Goal: Task Accomplishment & Management: Use online tool/utility

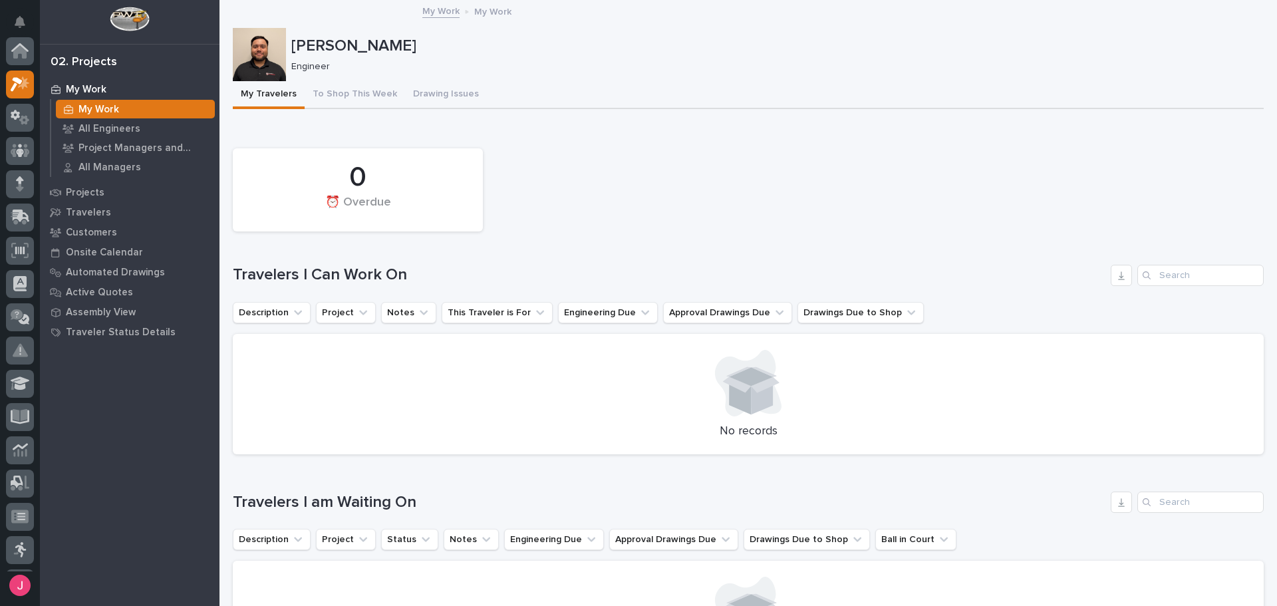
scroll to position [33, 0]
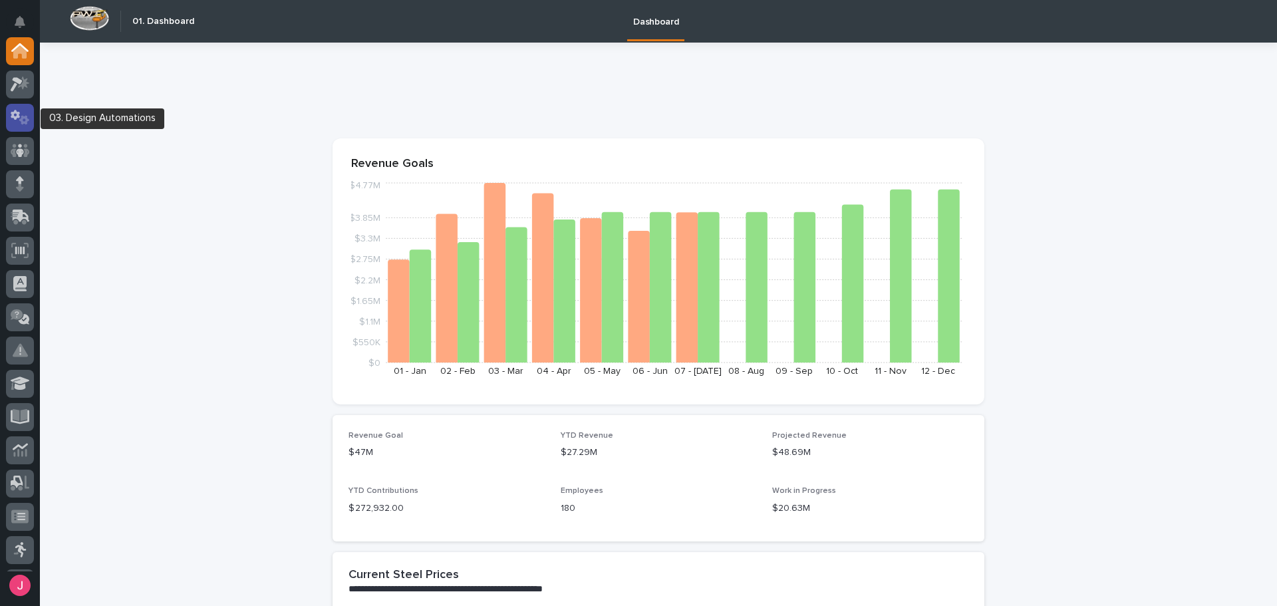
click at [23, 116] on icon at bounding box center [24, 119] width 10 height 9
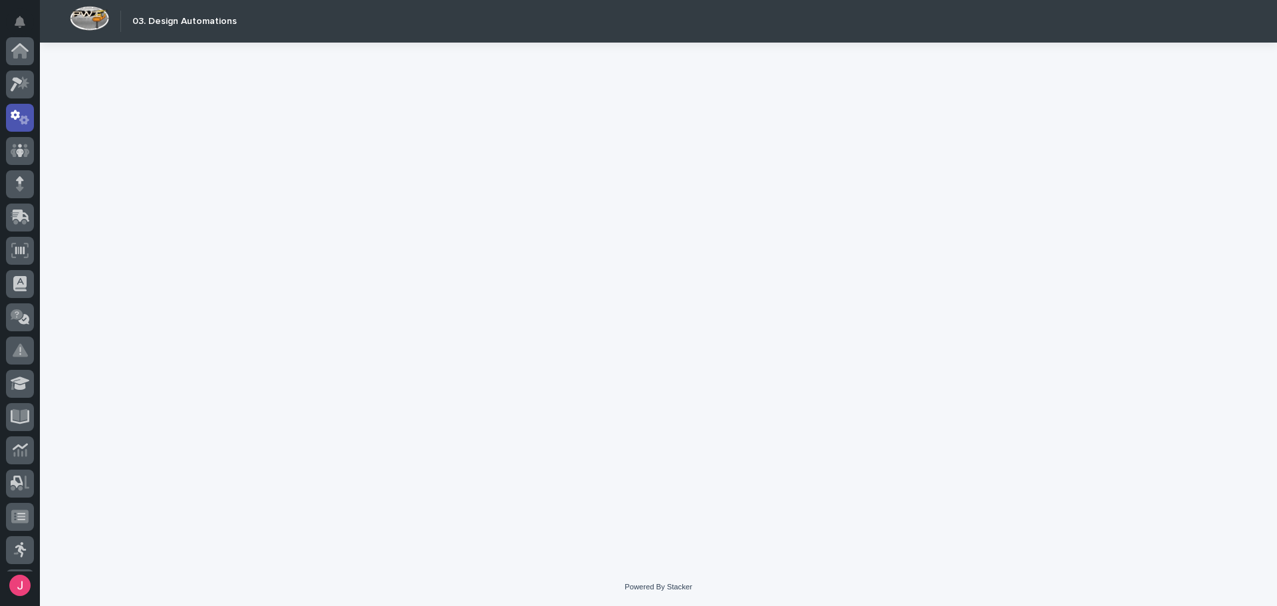
scroll to position [66, 0]
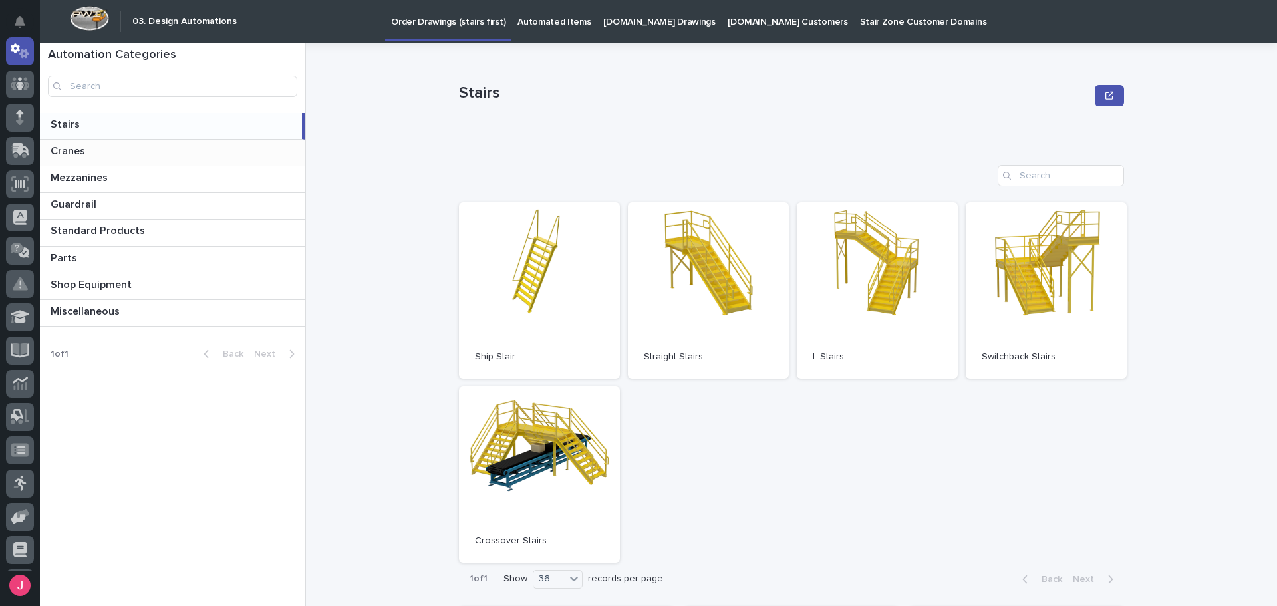
click at [155, 157] on p at bounding box center [175, 151] width 249 height 13
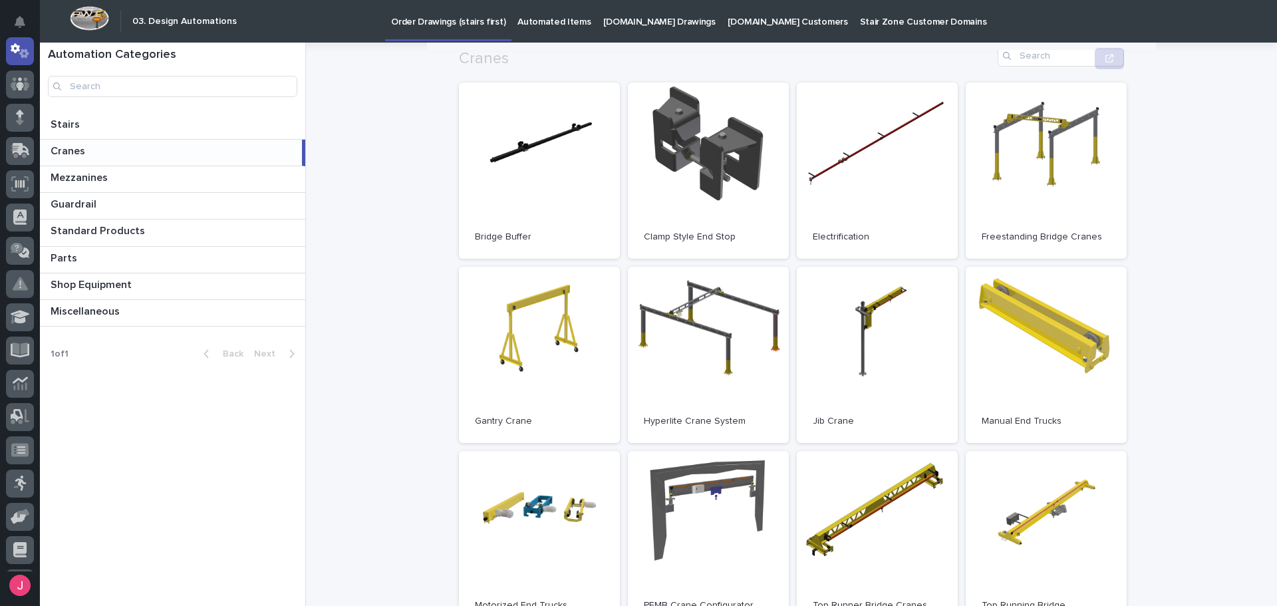
scroll to position [133, 0]
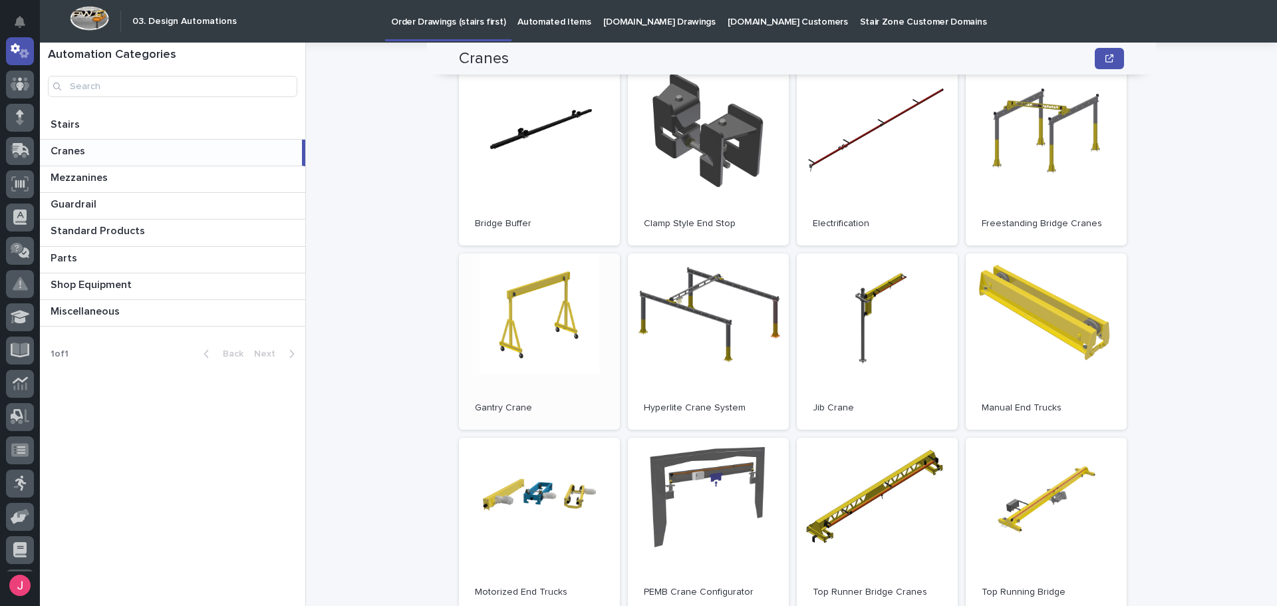
click at [549, 351] on link "Open" at bounding box center [539, 341] width 161 height 176
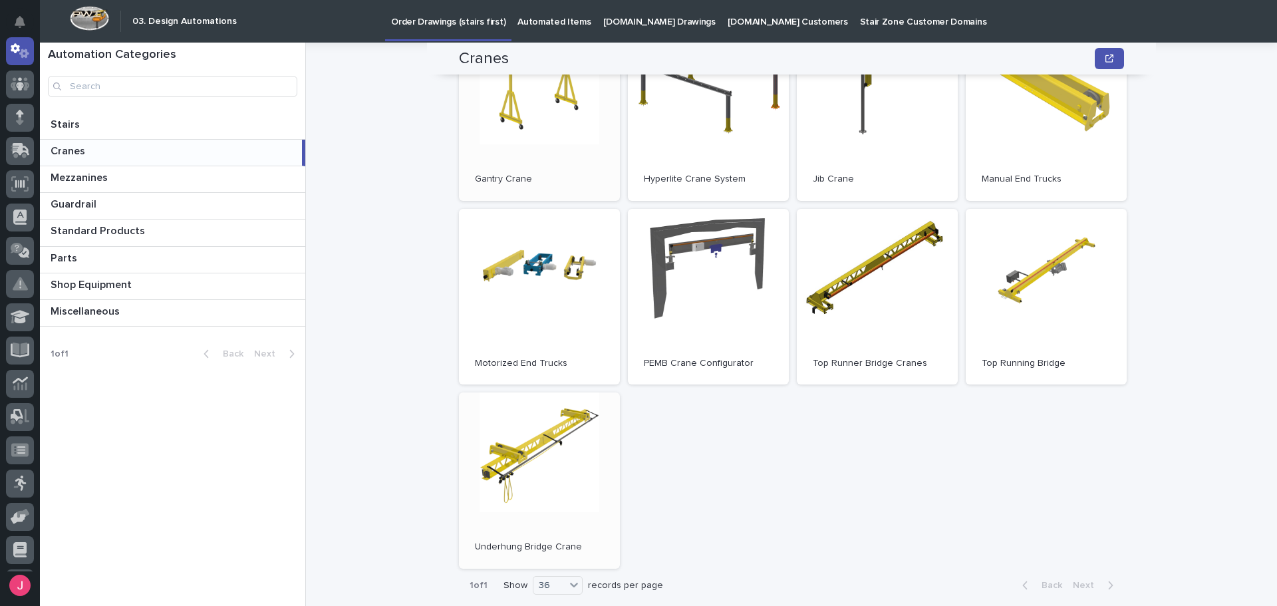
scroll to position [49, 0]
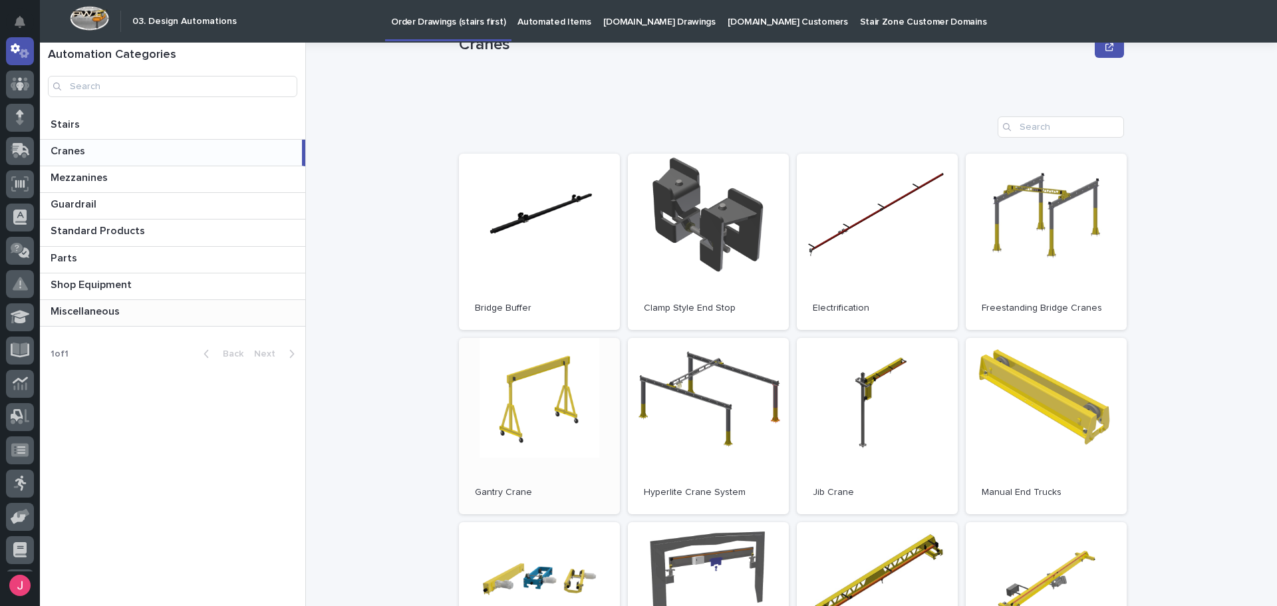
click at [156, 308] on p at bounding box center [175, 311] width 249 height 13
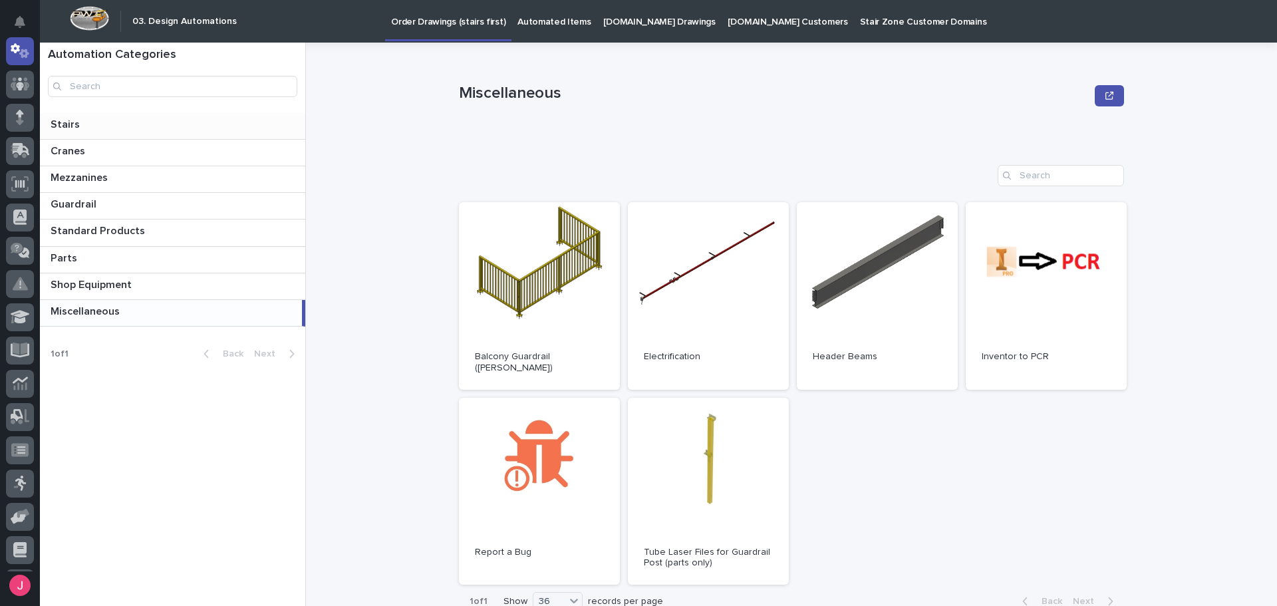
click at [160, 116] on div "Stairs Stairs" at bounding box center [172, 126] width 265 height 26
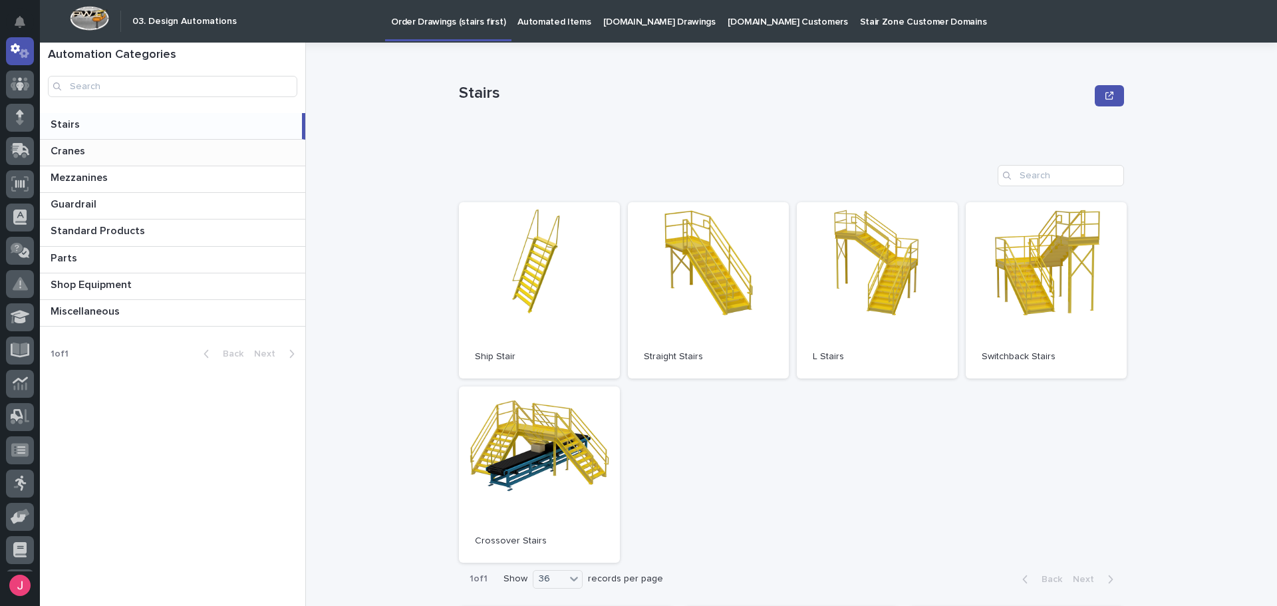
click at [185, 158] on div "Cranes Cranes" at bounding box center [172, 153] width 265 height 26
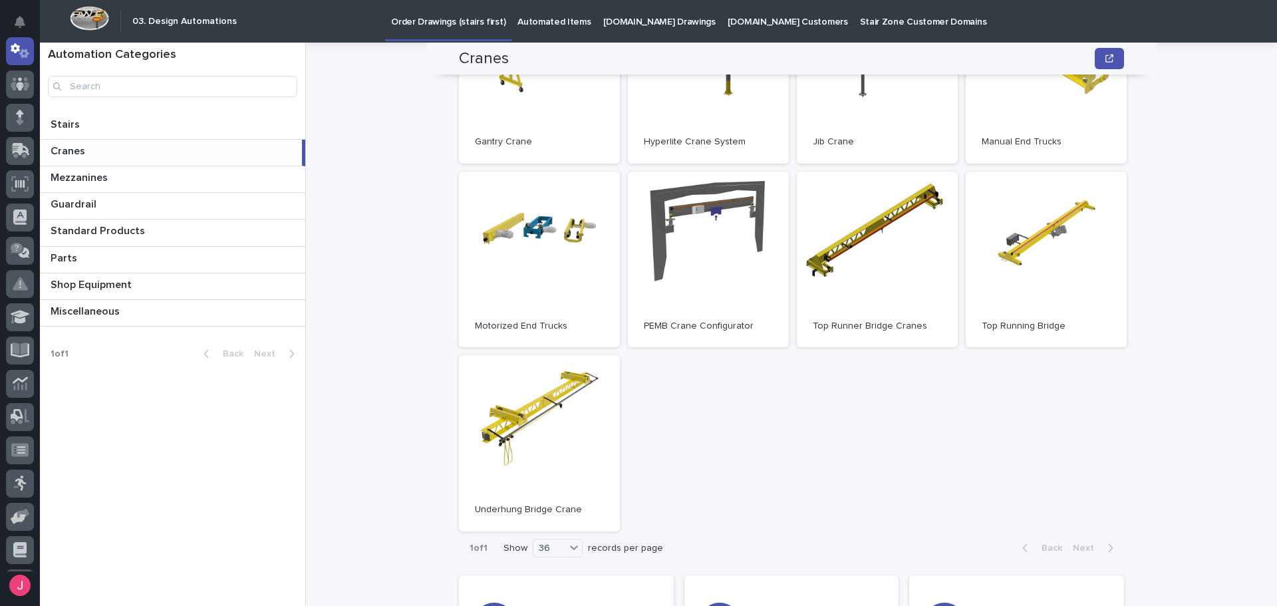
scroll to position [266, 0]
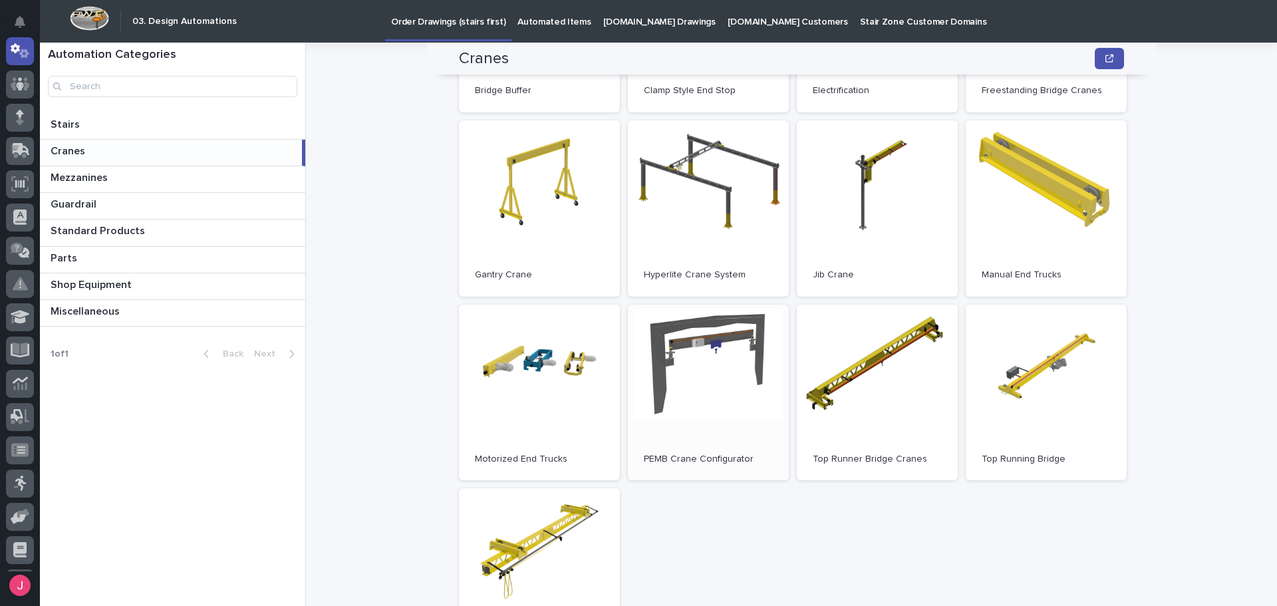
click at [715, 366] on link "Open" at bounding box center [708, 393] width 161 height 176
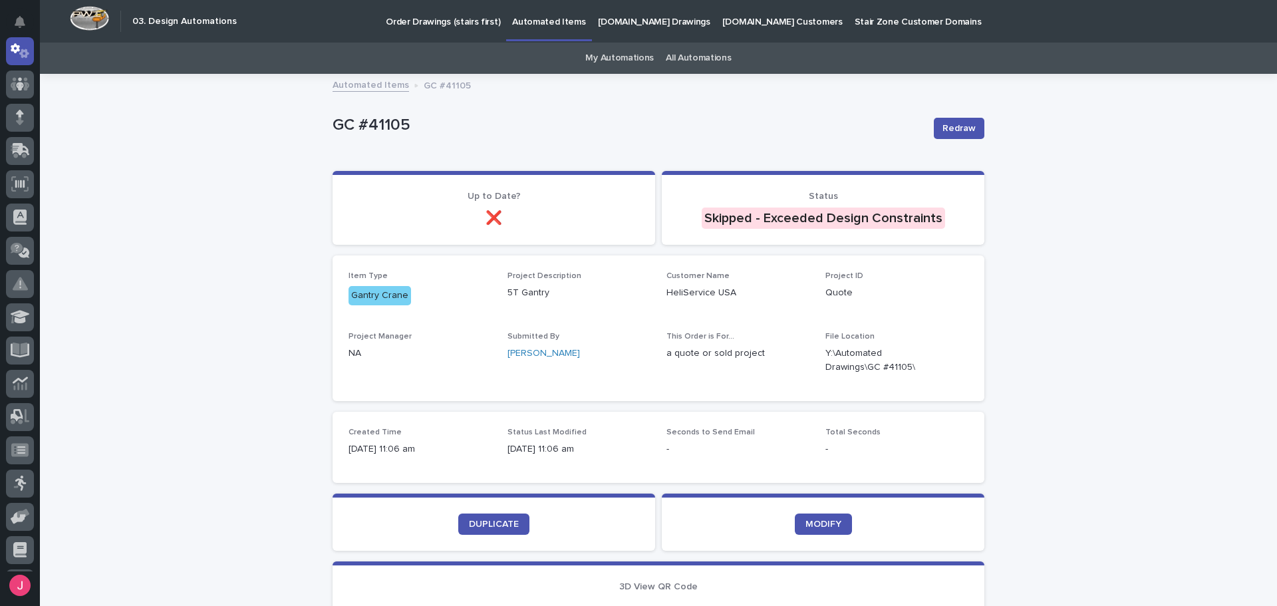
click at [1099, 289] on div "Loading... Saving… Loading... Saving… GC #41105 Redraw GC #41105 Redraw Sorry, …" at bounding box center [658, 501] width 1237 height 852
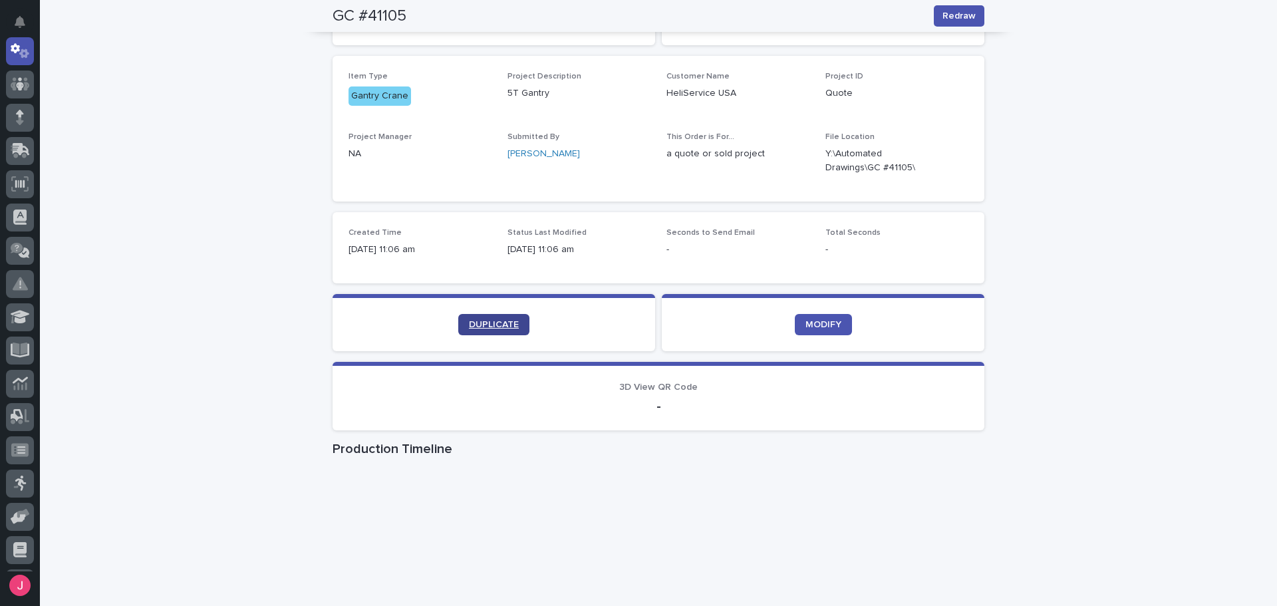
click at [479, 327] on span "DUPLICATE" at bounding box center [494, 324] width 50 height 9
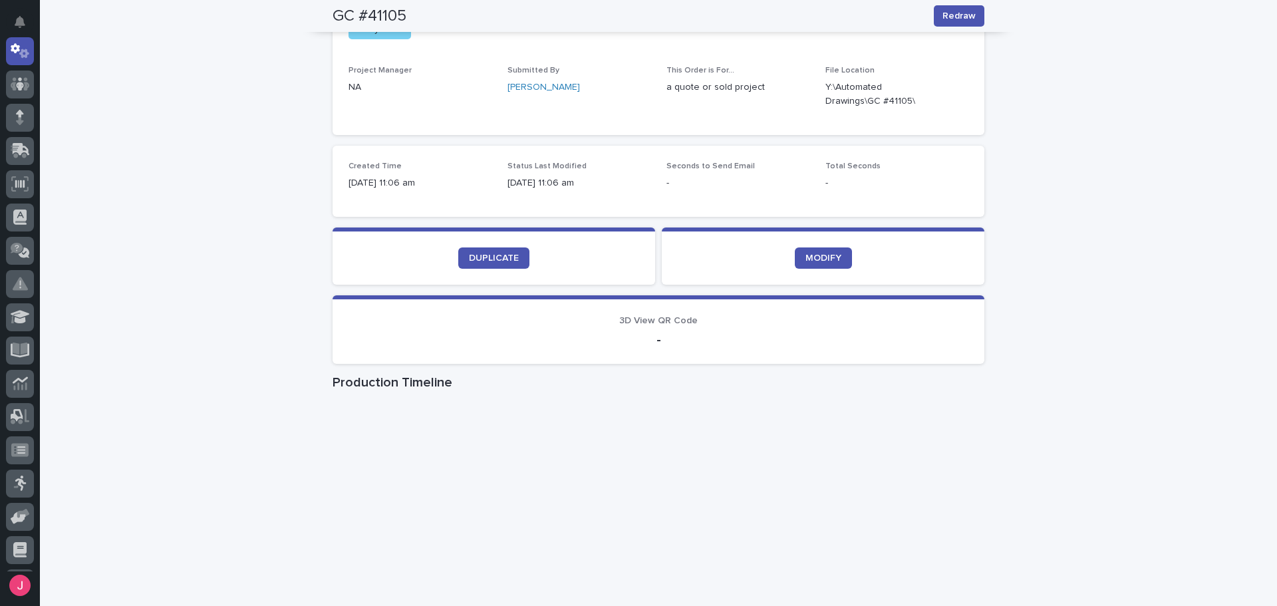
scroll to position [0, 0]
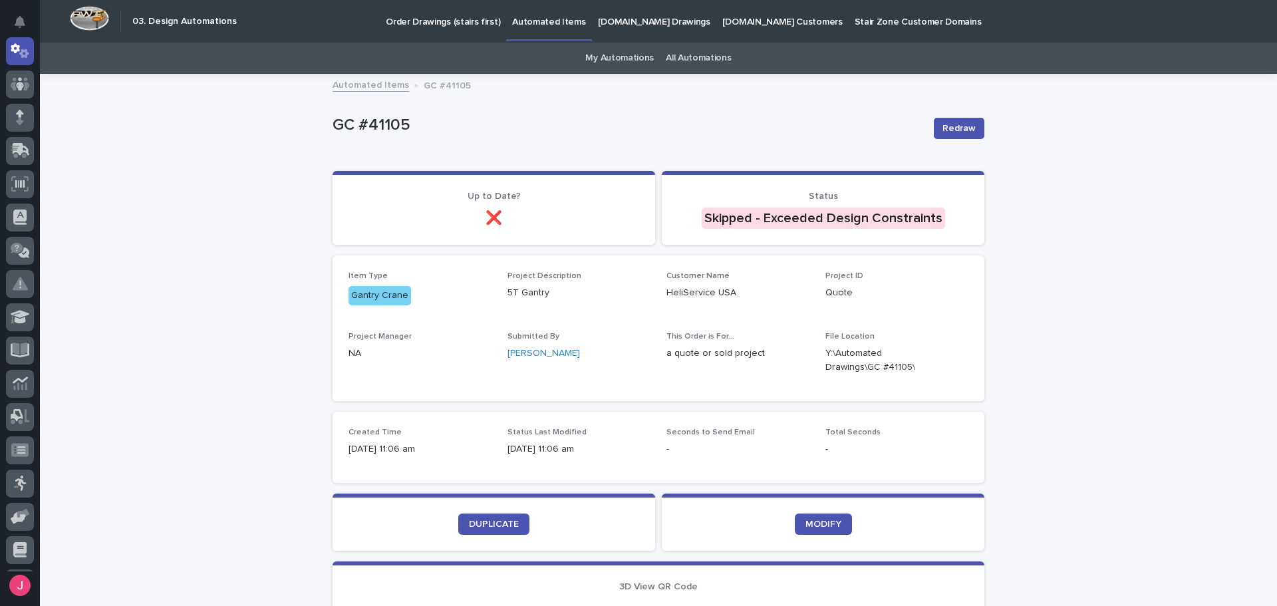
click at [637, 49] on link "My Automations" at bounding box center [619, 58] width 68 height 31
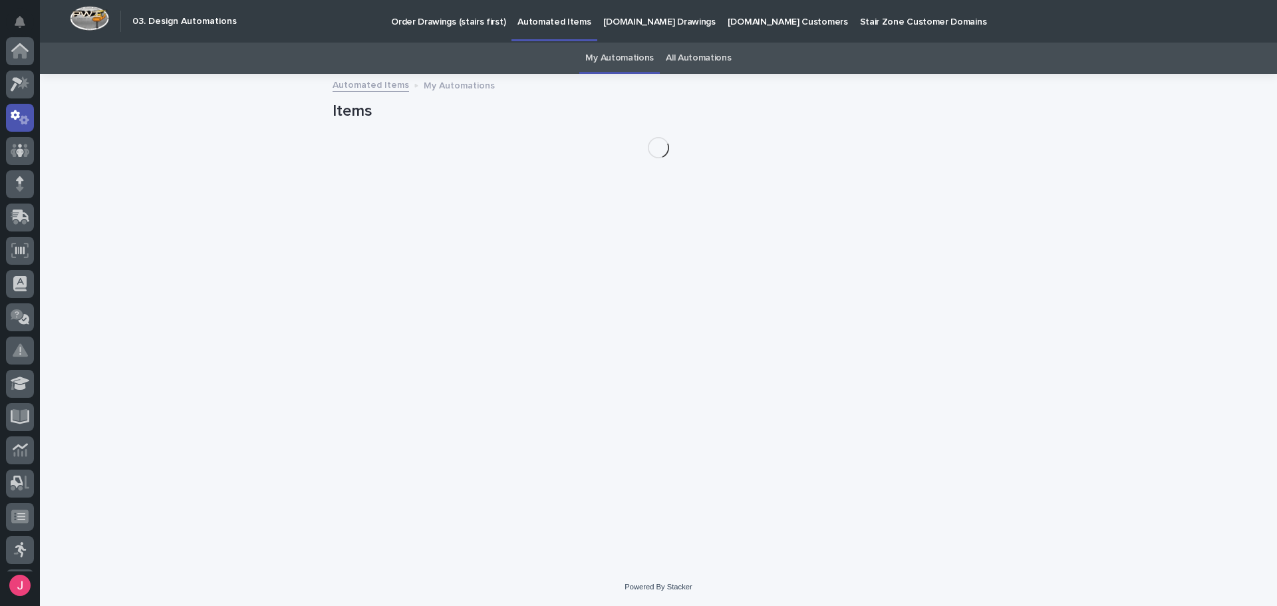
scroll to position [66, 0]
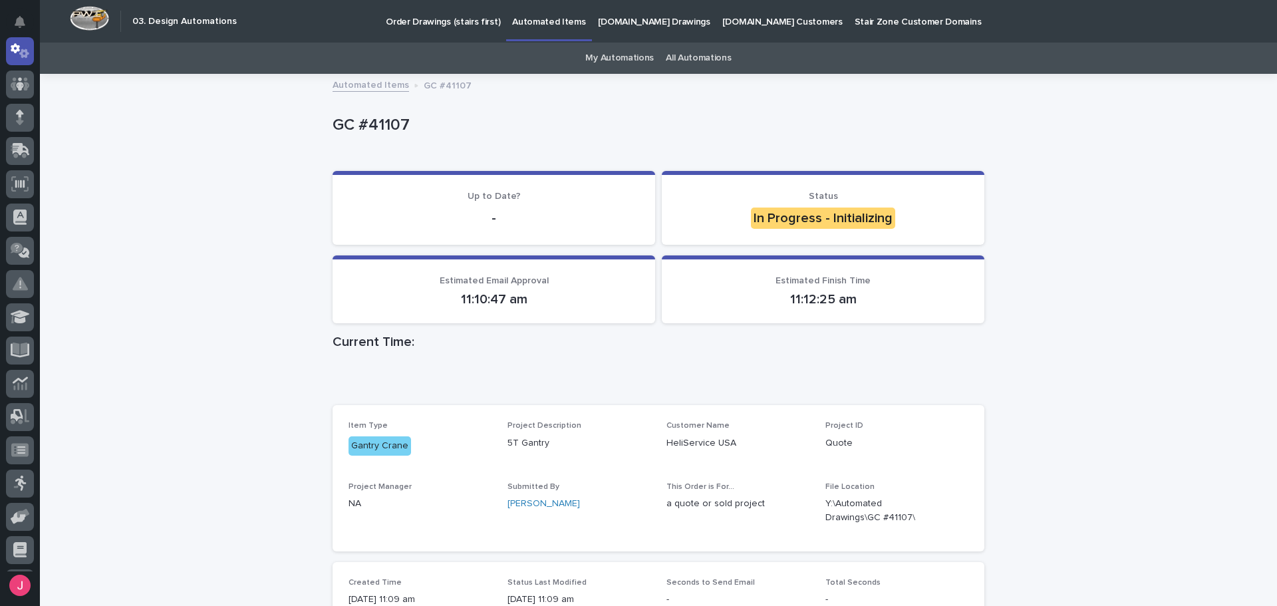
click at [1075, 286] on div "Loading... Saving… Loading... Saving… GC #41107 GC #41107 Sorry, there was an e…" at bounding box center [658, 466] width 1237 height 782
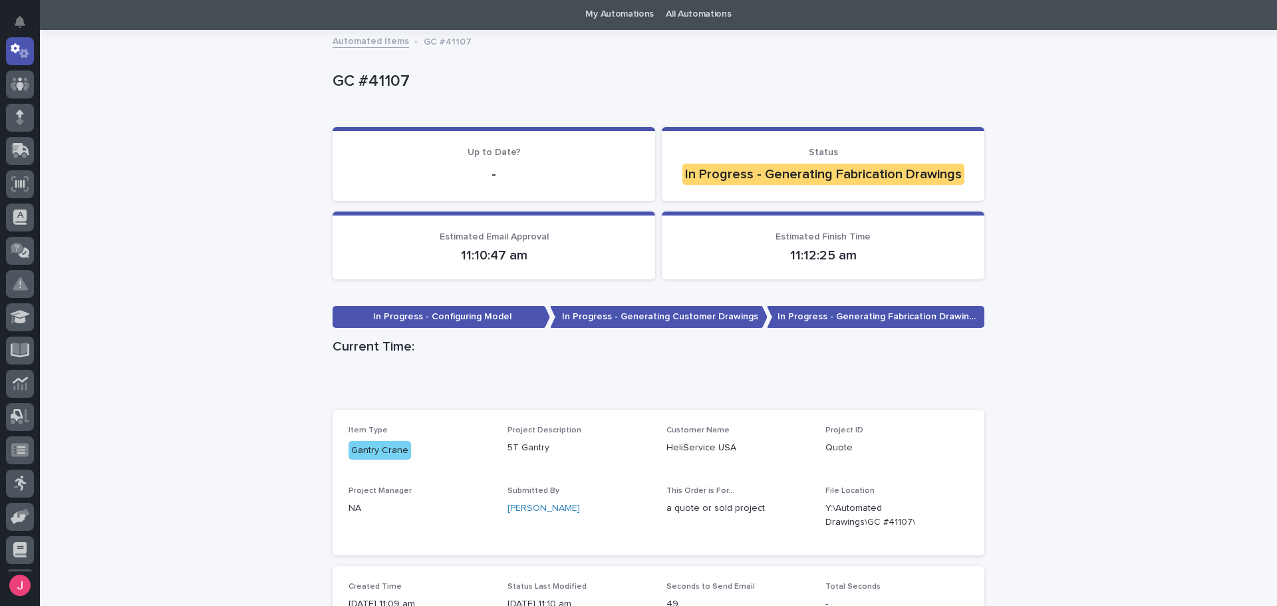
scroll to position [66, 0]
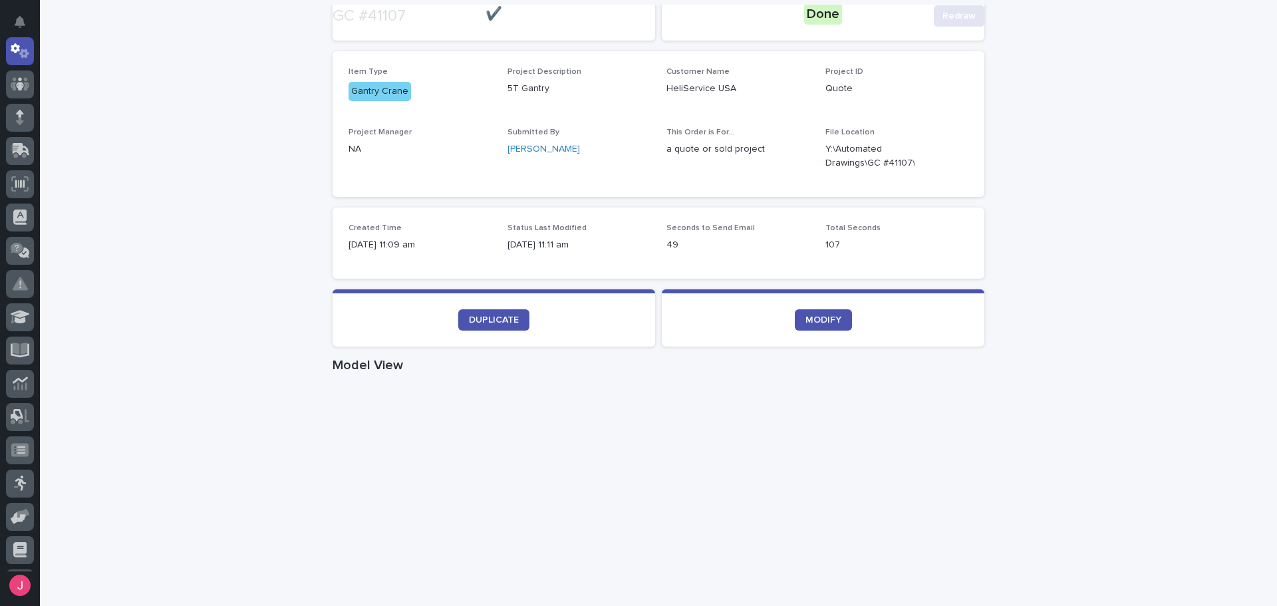
scroll to position [332, 0]
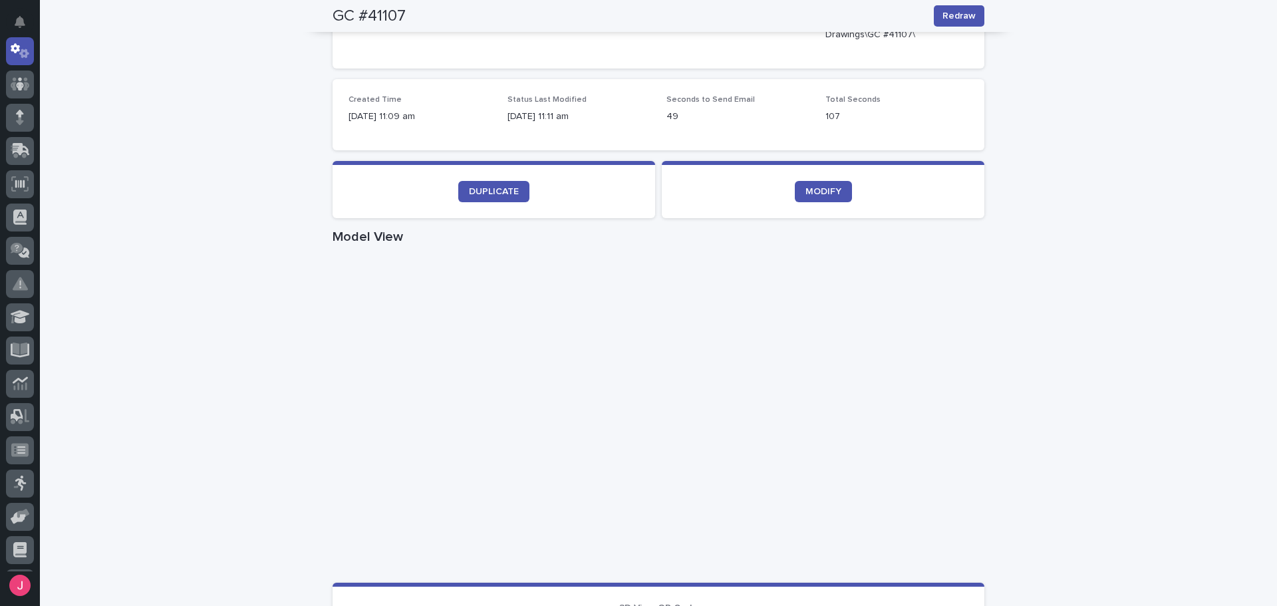
click at [1139, 423] on div "Loading... Saving… Loading... Saving… GC #41107 Redraw GC #41107 Redraw Sorry, …" at bounding box center [658, 438] width 1237 height 1390
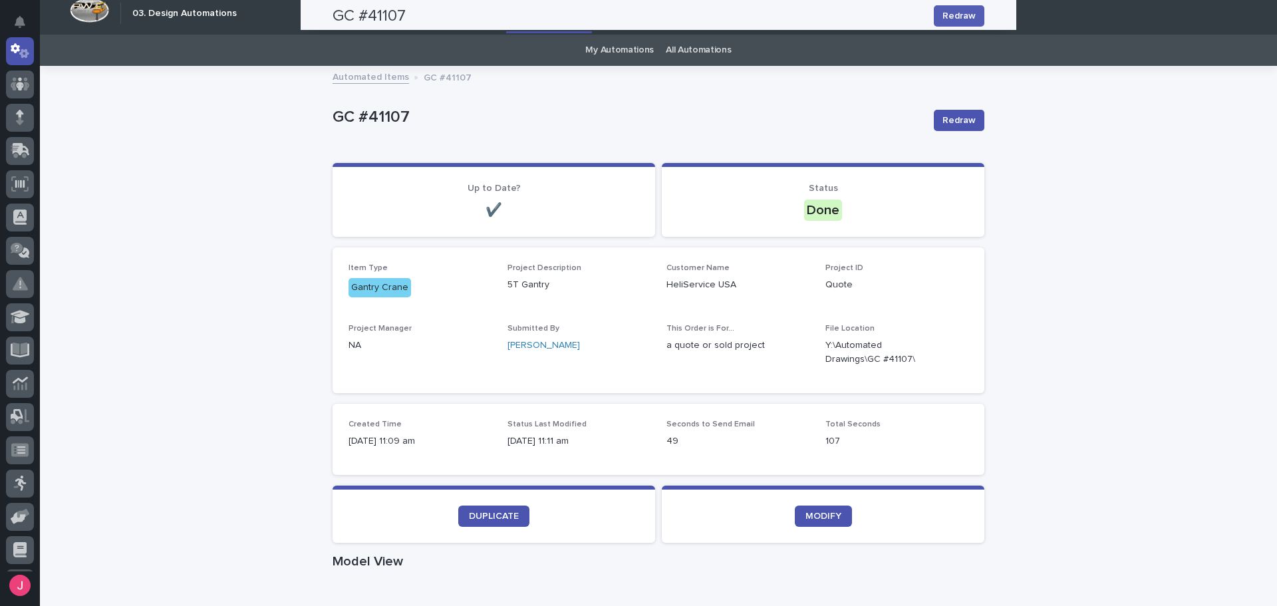
scroll to position [0, 0]
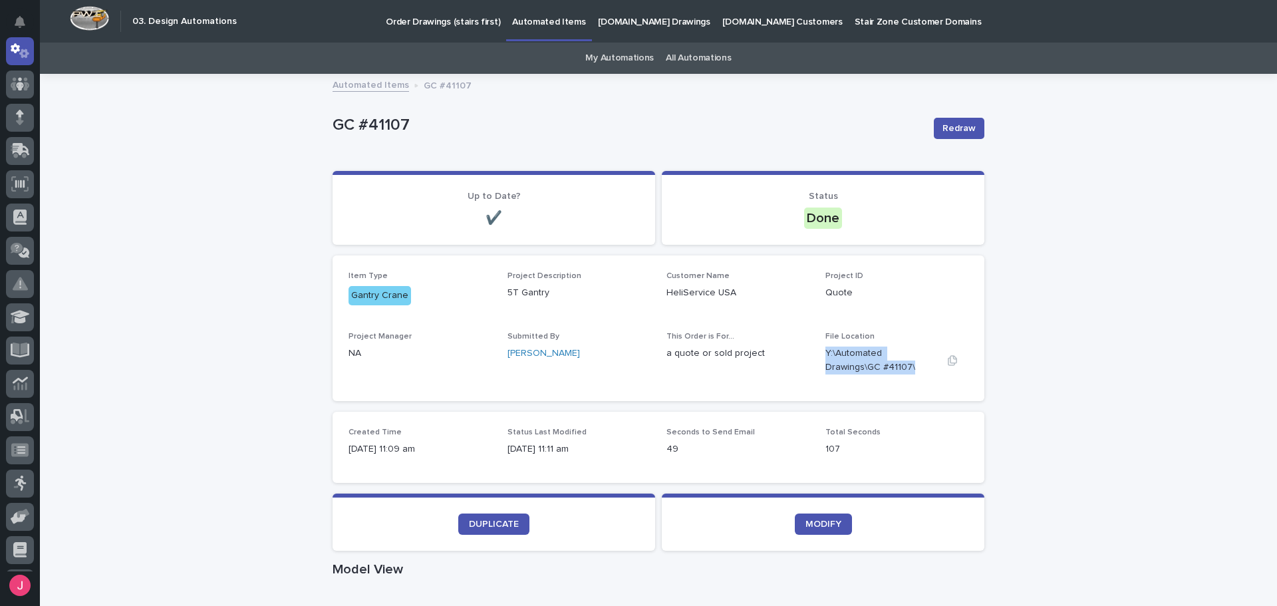
drag, startPoint x: 823, startPoint y: 352, endPoint x: 914, endPoint y: 370, distance: 93.5
click at [914, 370] on p "Y:\Automated Drawings\GC #41107\" at bounding box center [880, 360] width 111 height 28
copy p "Y:\Automated Drawings\GC #41107\"
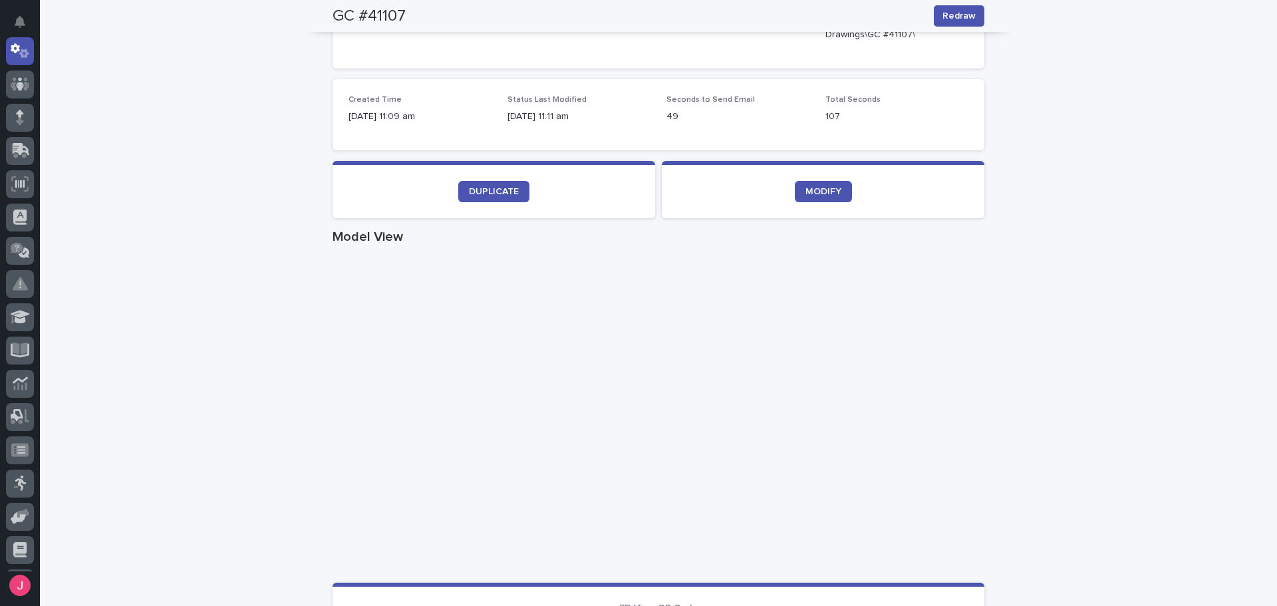
scroll to position [532, 0]
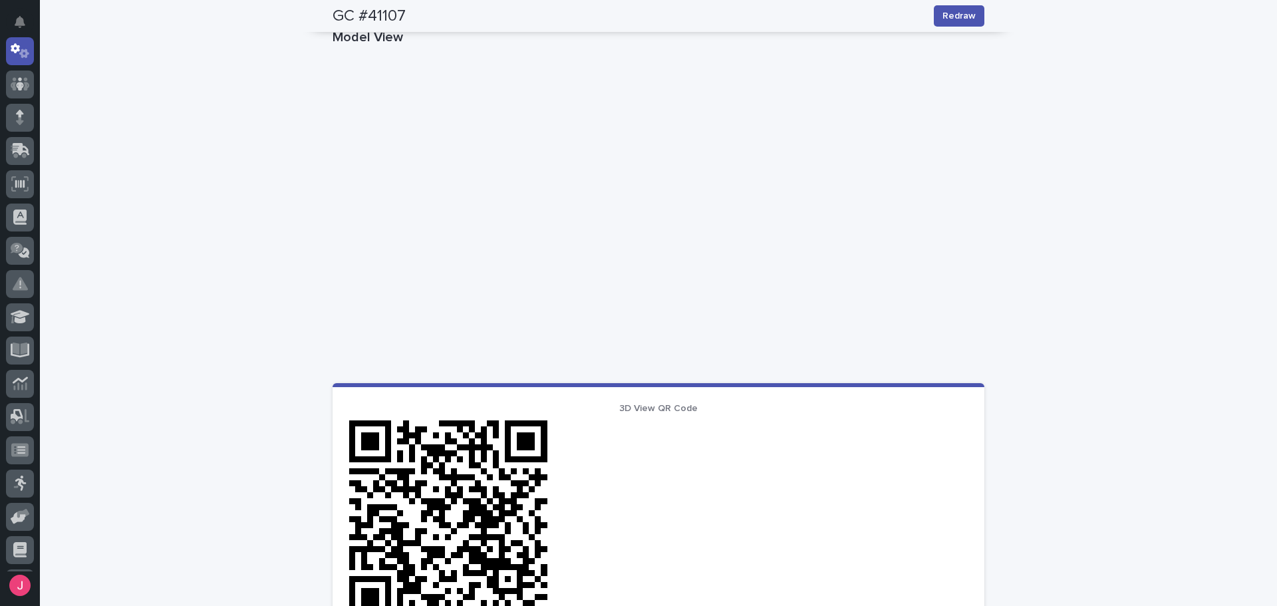
click at [1075, 190] on div "Loading... Saving… Loading... Saving… GC #41107 Redraw GC #41107 Redraw Sorry, …" at bounding box center [658, 238] width 1237 height 1390
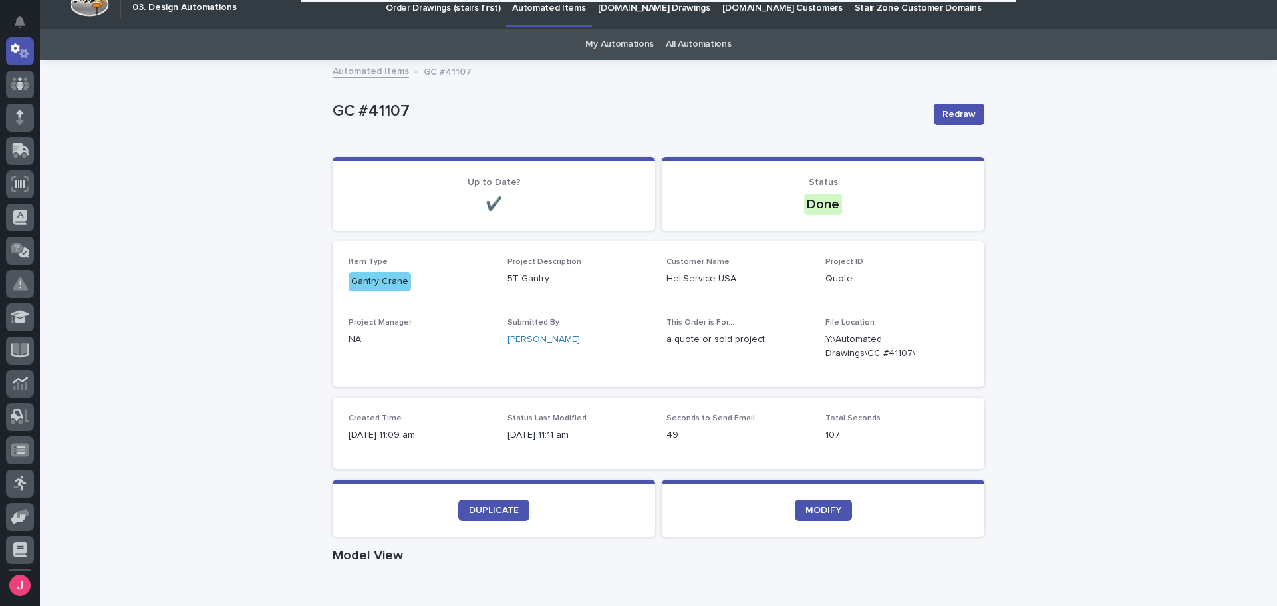
scroll to position [0, 0]
